Goal: Check status: Check status

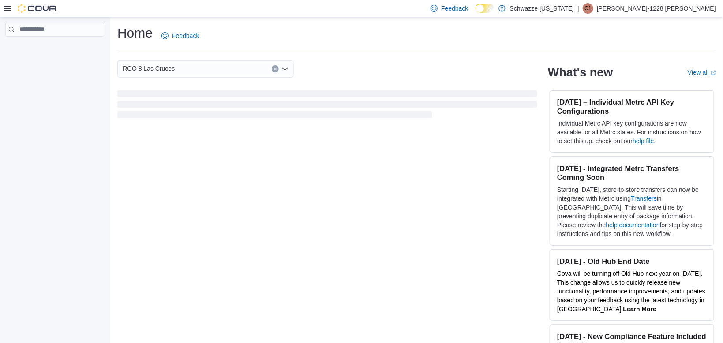
drag, startPoint x: 0, startPoint y: 0, endPoint x: 235, endPoint y: 38, distance: 238.0
click at [235, 38] on div "Home Feedback" at bounding box center [416, 35] width 599 height 23
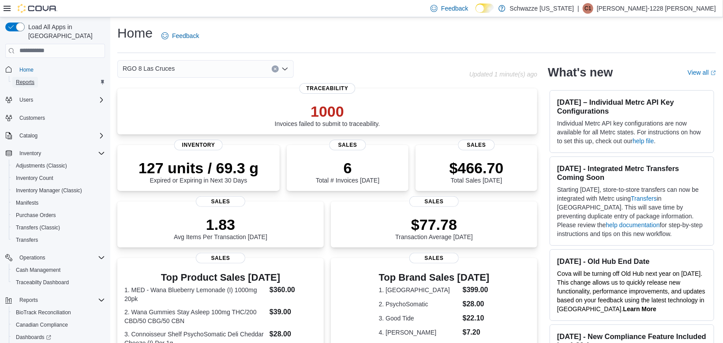
click at [36, 77] on link "Reports" at bounding box center [25, 82] width 26 height 11
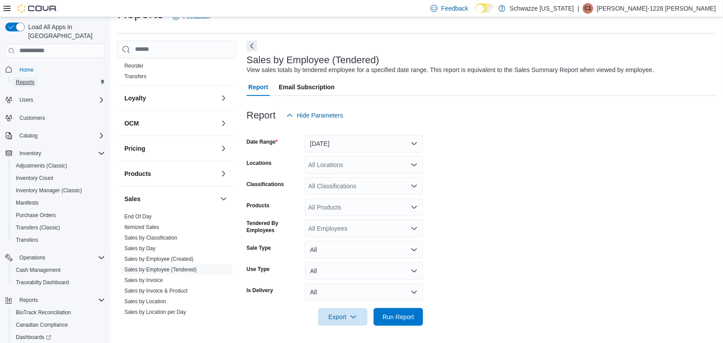
scroll to position [256, 0]
click at [143, 216] on link "End Of Day" at bounding box center [137, 215] width 27 height 6
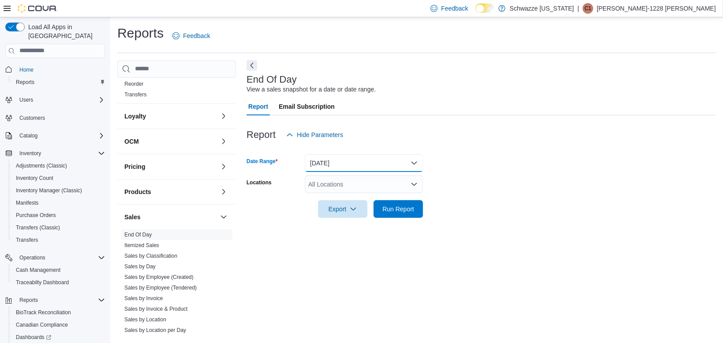
click at [343, 165] on button "Today" at bounding box center [364, 163] width 118 height 18
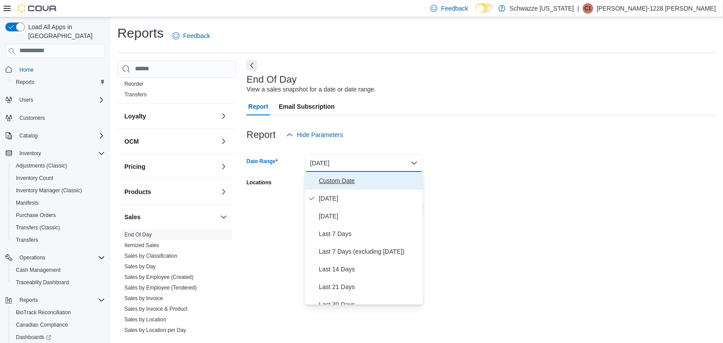
click at [342, 179] on span "Custom Date" at bounding box center [369, 180] width 101 height 11
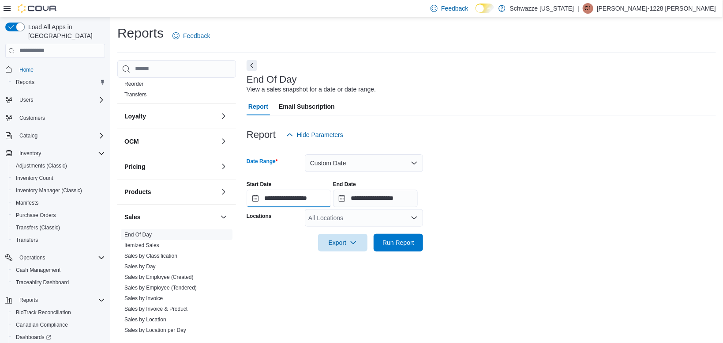
click at [323, 197] on input "**********" at bounding box center [289, 198] width 85 height 18
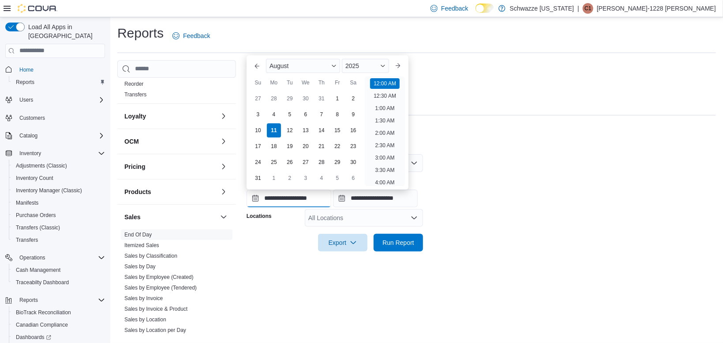
scroll to position [27, 0]
click at [275, 117] on div "4" at bounding box center [273, 113] width 15 height 15
type input "**********"
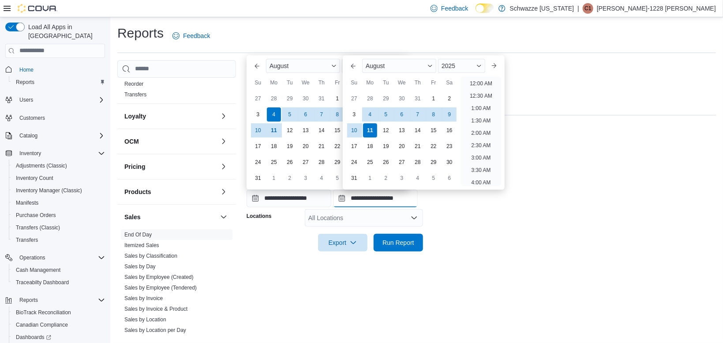
click at [382, 203] on input "**********" at bounding box center [375, 198] width 85 height 18
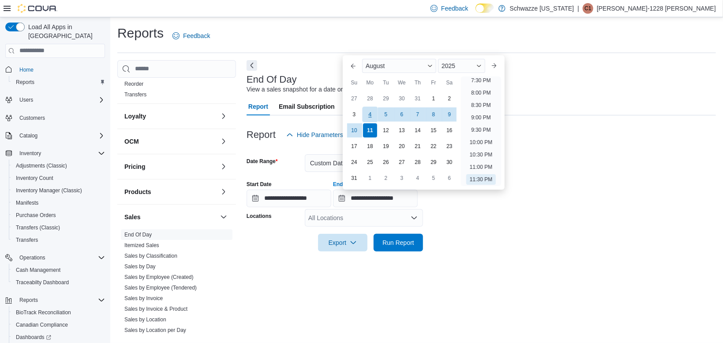
click at [367, 111] on div "4" at bounding box center [369, 113] width 15 height 15
type input "**********"
click at [319, 223] on div "All Locations" at bounding box center [364, 218] width 118 height 18
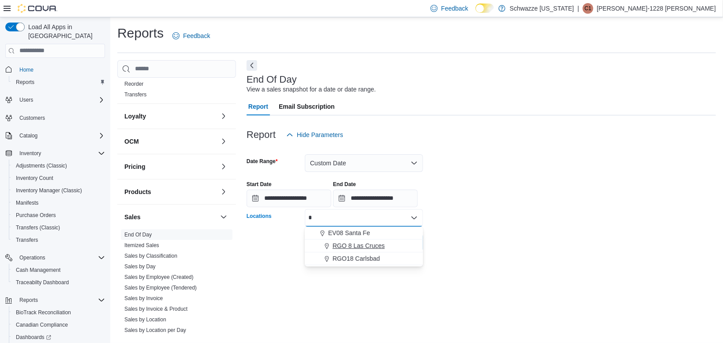
type input "*"
click at [353, 248] on span "RGO 8 Las Cruces" at bounding box center [359, 245] width 52 height 9
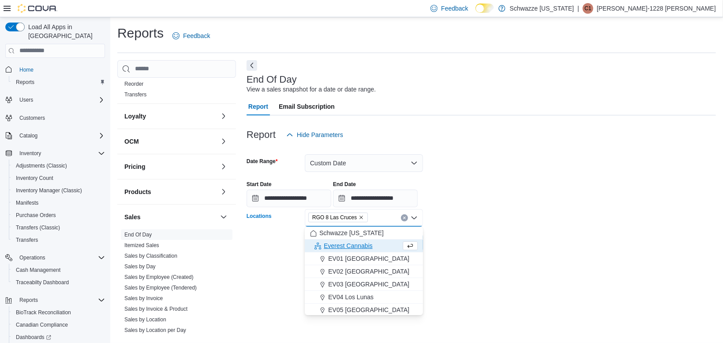
drag, startPoint x: 353, startPoint y: 248, endPoint x: 475, endPoint y: 254, distance: 122.0
click at [475, 254] on body "Feedback Dark Mode Schwazze New Mexico | C1 Carlos-1228 Flores Load All Apps in…" at bounding box center [361, 171] width 723 height 343
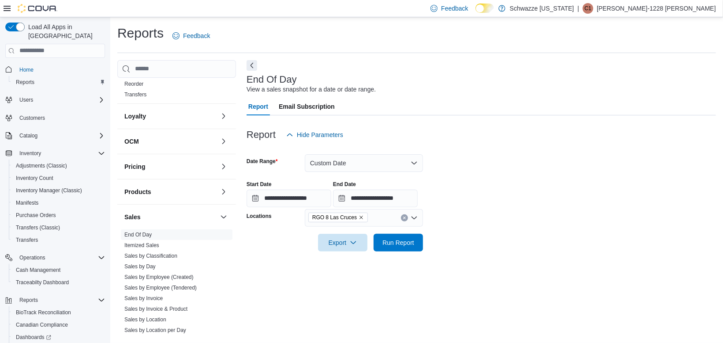
click at [475, 254] on div at bounding box center [482, 256] width 470 height 11
click at [397, 246] on span "Run Report" at bounding box center [399, 241] width 32 height 9
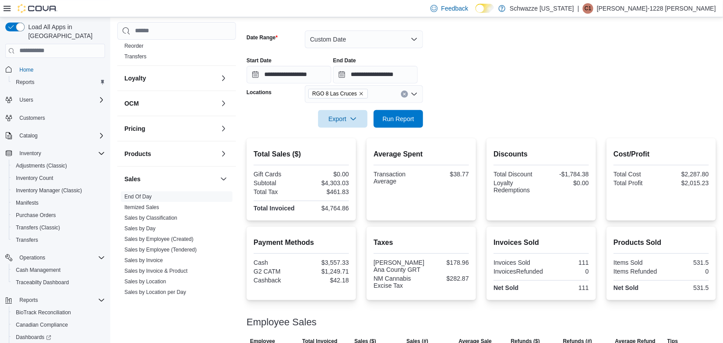
scroll to position [129, 0]
